Goal: Navigation & Orientation: Understand site structure

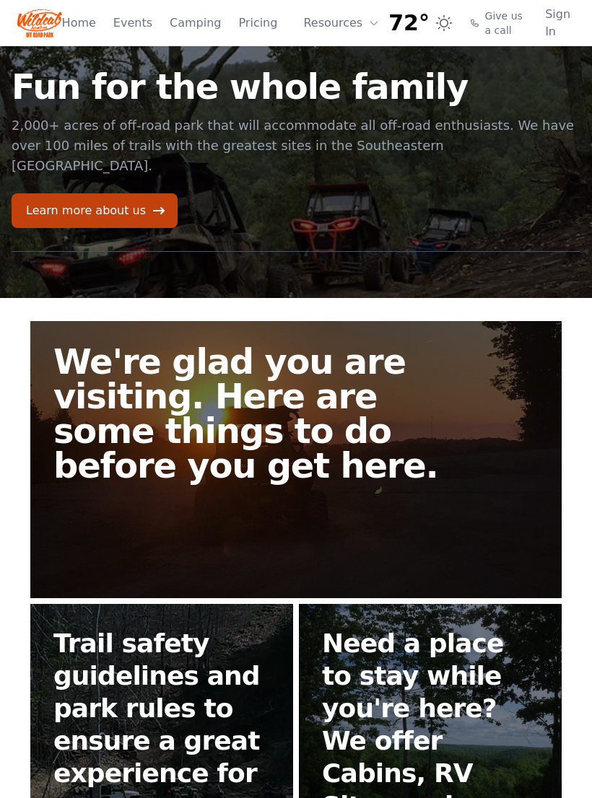
click at [252, 19] on link "Pricing" at bounding box center [257, 22] width 39 height 17
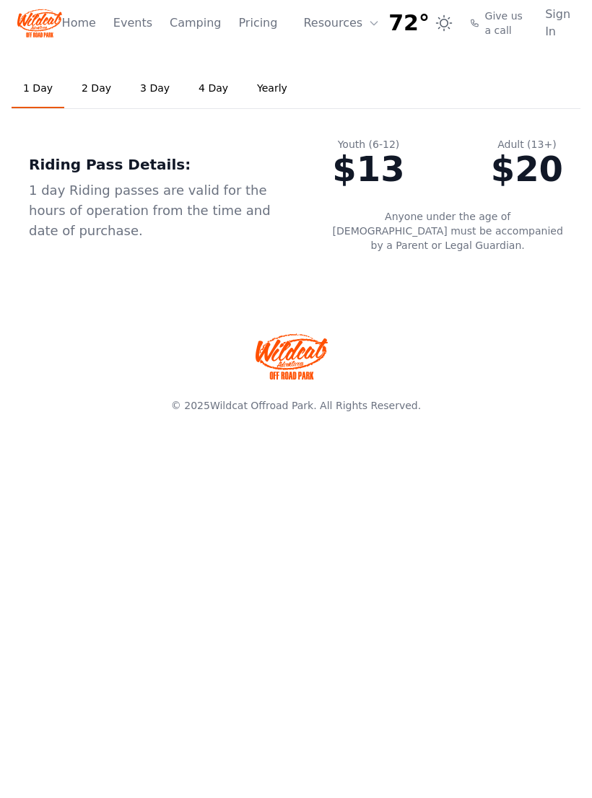
click at [126, 25] on link "Events" at bounding box center [132, 22] width 39 height 17
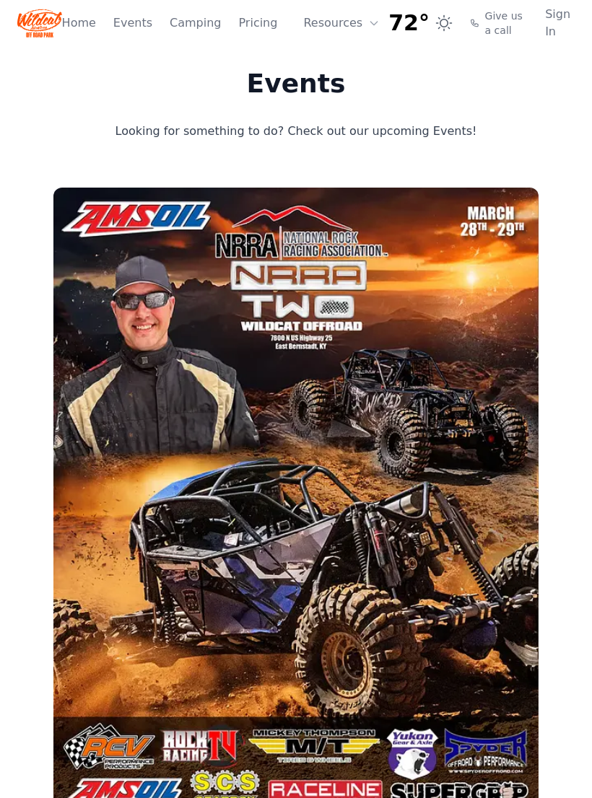
click at [81, 26] on link "Home" at bounding box center [79, 22] width 34 height 17
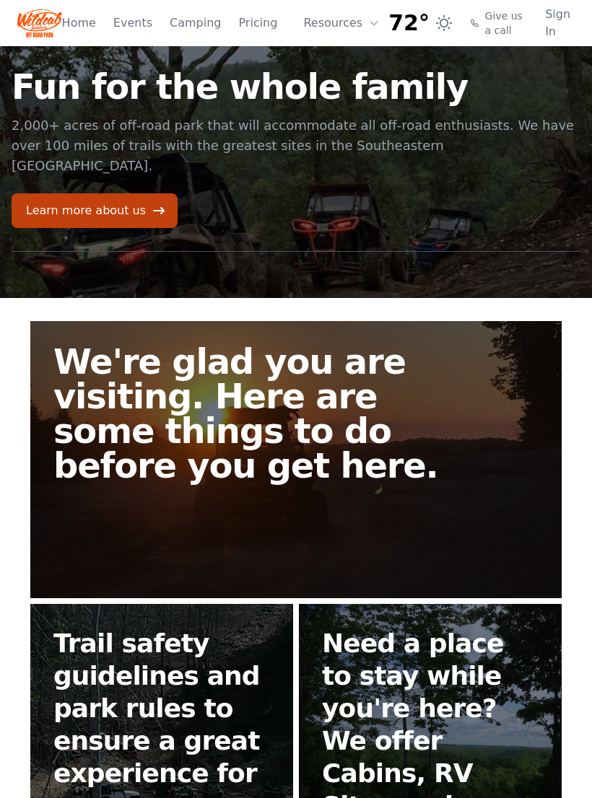
click at [67, 196] on link "Learn more about us" at bounding box center [95, 210] width 166 height 35
